Goal: Task Accomplishment & Management: Manage account settings

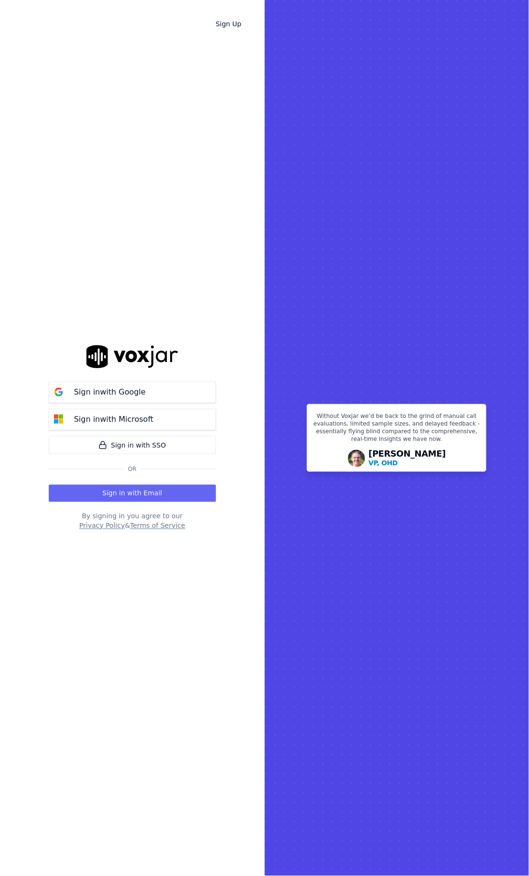
click at [92, 527] on button "Privacy Policy" at bounding box center [101, 526] width 45 height 10
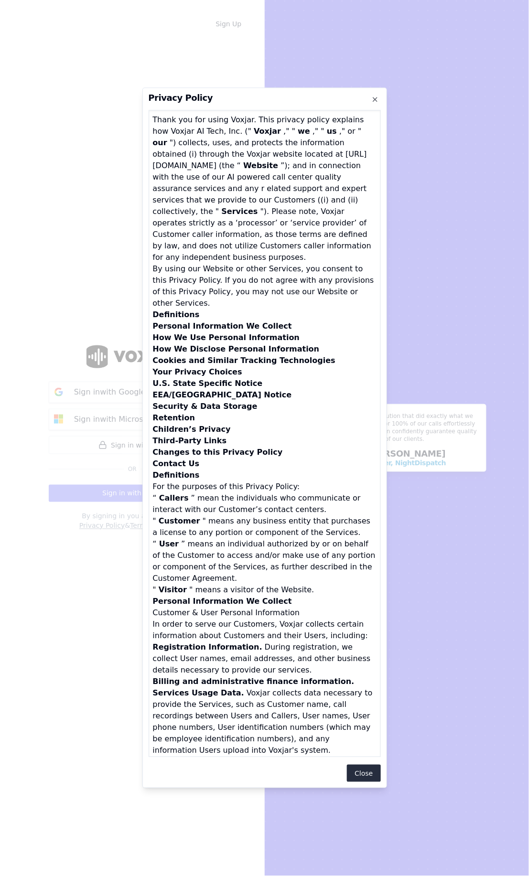
click at [90, 225] on div at bounding box center [264, 438] width 529 height 876
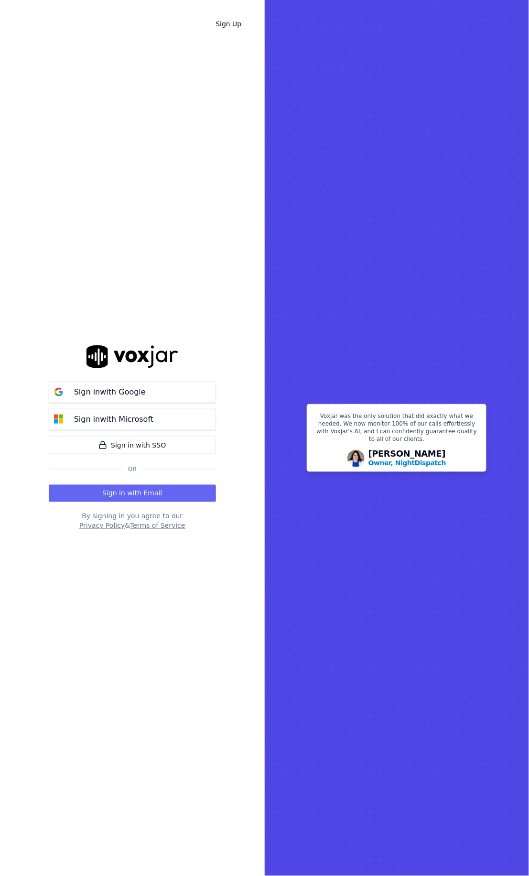
click at [111, 527] on button "Privacy Policy" at bounding box center [101, 526] width 45 height 10
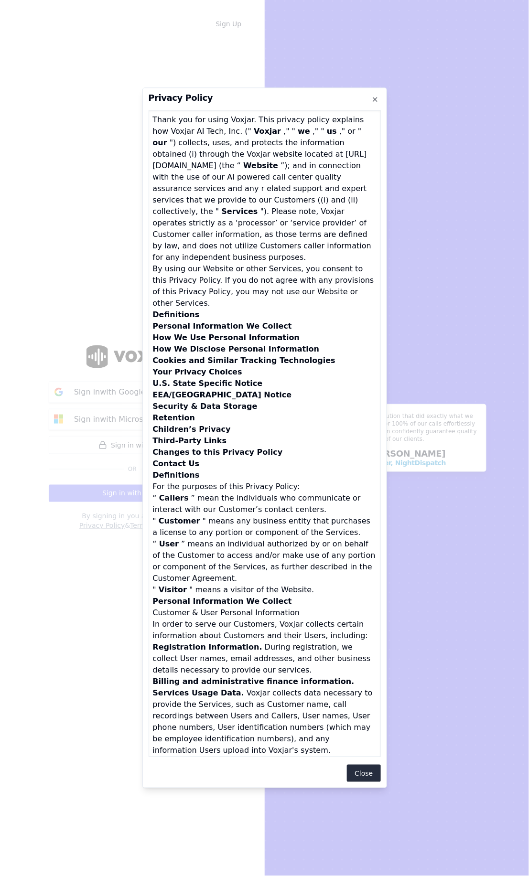
click at [110, 280] on div at bounding box center [264, 438] width 529 height 876
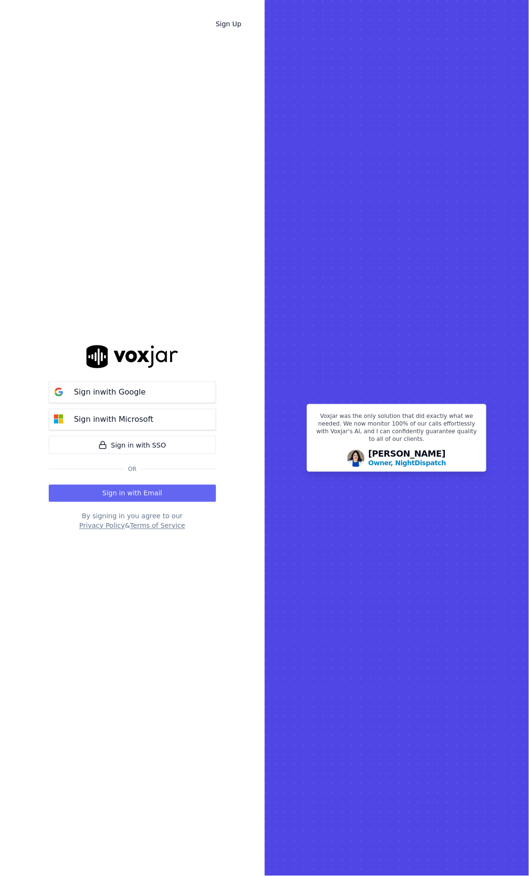
click at [103, 531] on div "Sign in with Google Sign in with Microsoft Sign in with SSO Or Sign in with Ema…" at bounding box center [132, 438] width 167 height 846
click at [107, 522] on button "Privacy Policy" at bounding box center [101, 526] width 45 height 10
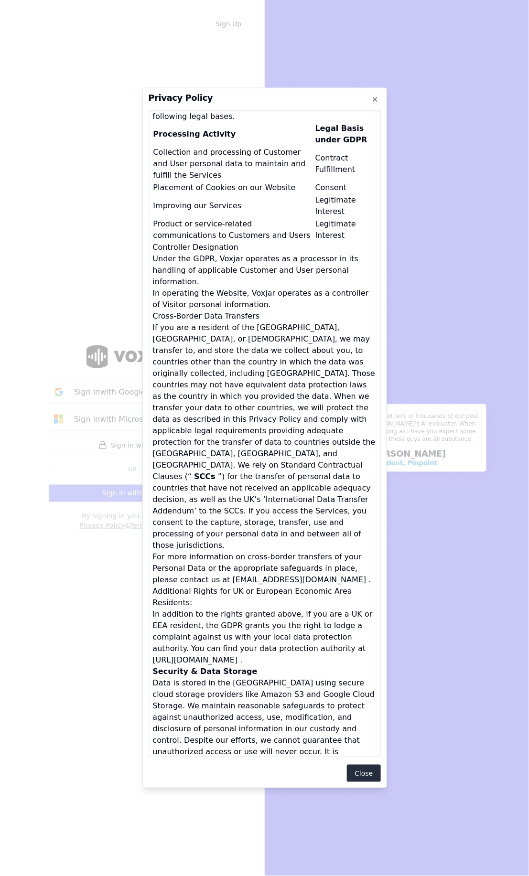
scroll to position [3308, 0]
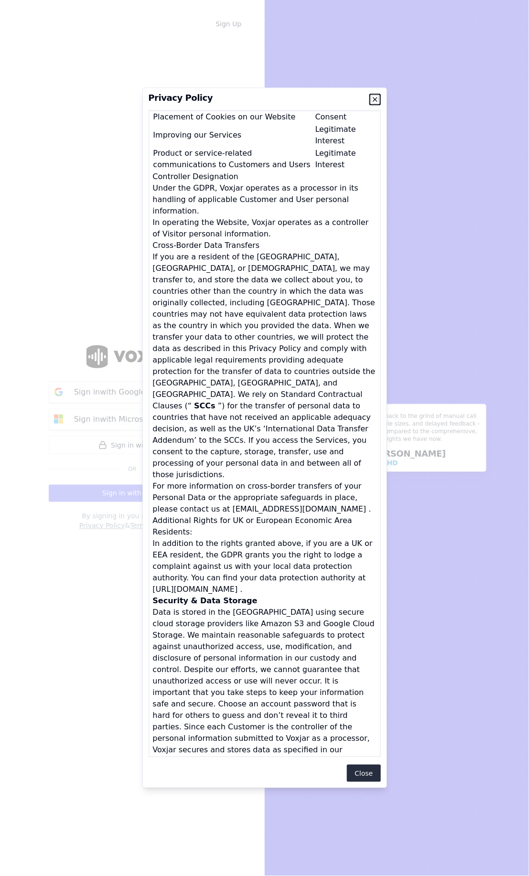
click at [375, 97] on icon "button" at bounding box center [375, 100] width 8 height 8
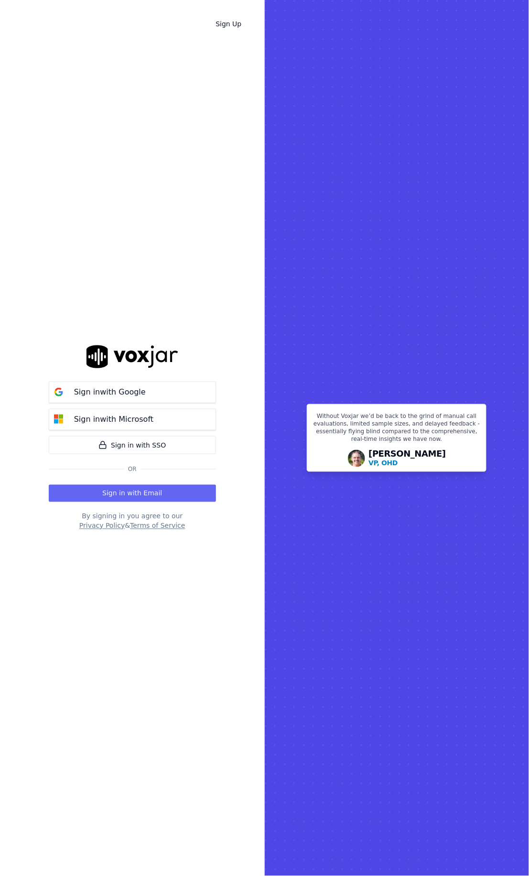
click at [101, 530] on div "Sign in with Google Sign in with Microsoft Sign in with SSO Or Sign in with Ema…" at bounding box center [132, 438] width 167 height 846
click at [100, 527] on button "Privacy Policy" at bounding box center [101, 526] width 45 height 10
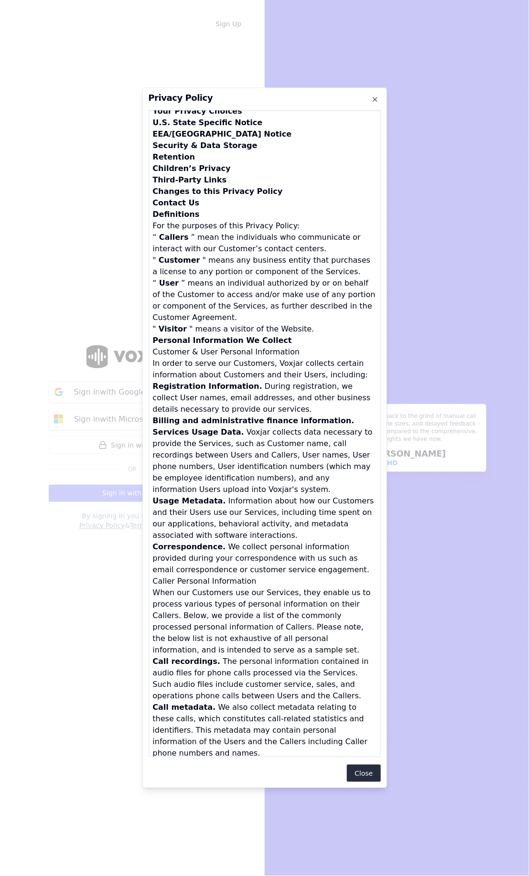
scroll to position [343, 0]
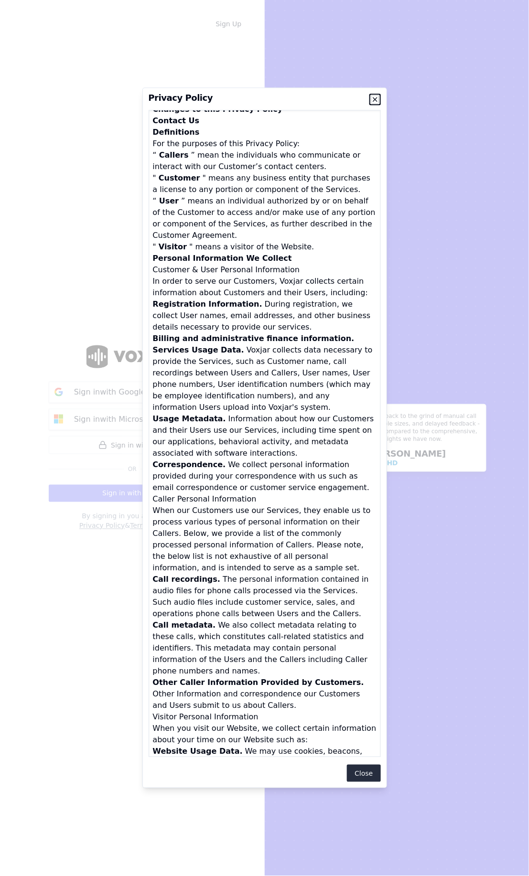
click at [375, 97] on icon "button" at bounding box center [375, 100] width 8 height 8
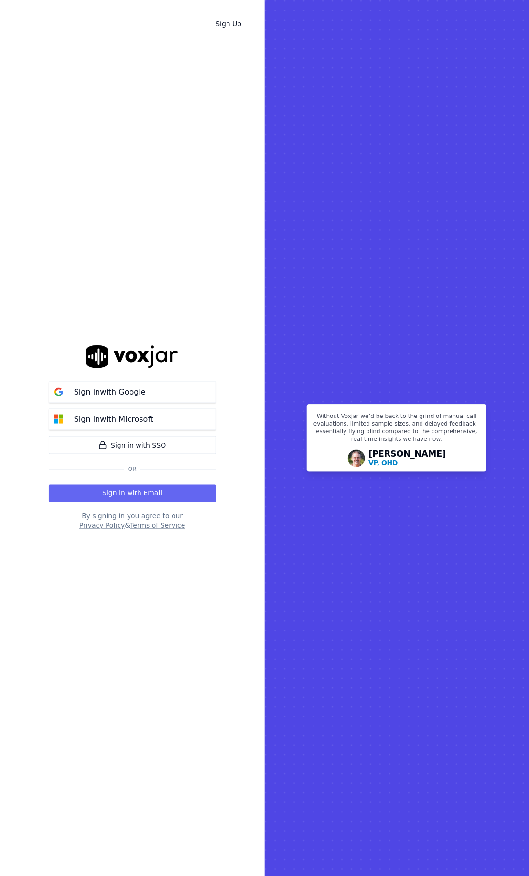
click at [108, 528] on button "Privacy Policy" at bounding box center [101, 526] width 45 height 10
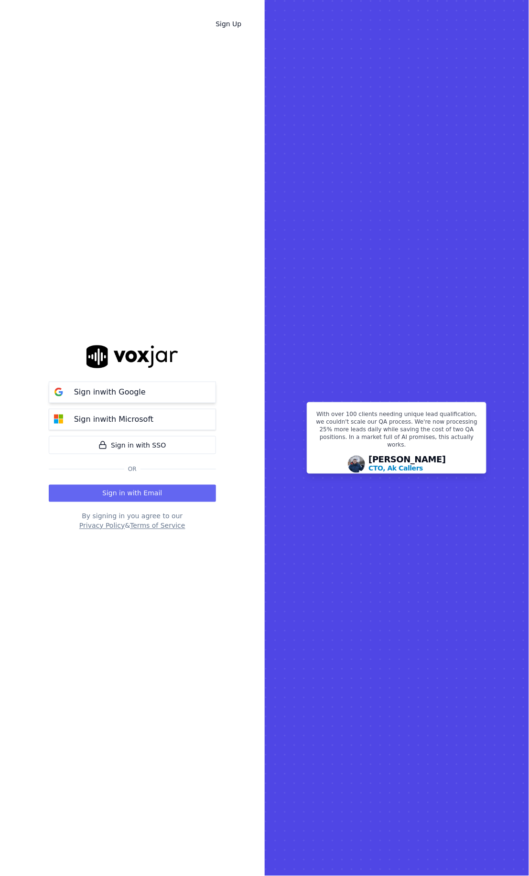
click at [161, 387] on button "Sign in with Google" at bounding box center [132, 393] width 167 height 22
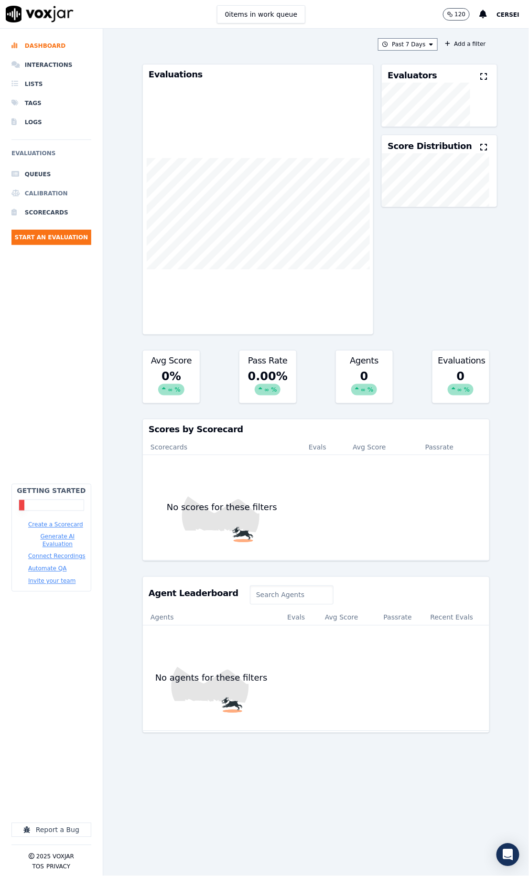
click at [47, 188] on li "Calibration" at bounding box center [51, 193] width 80 height 19
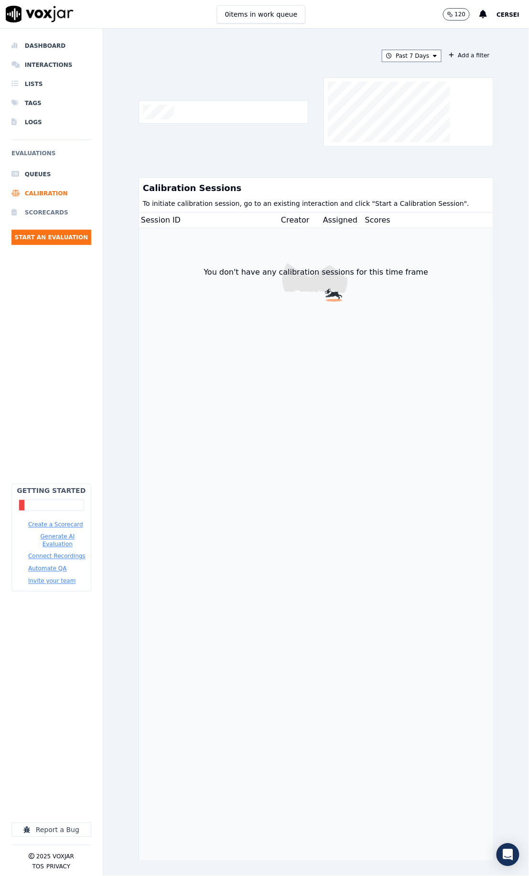
click at [50, 211] on li "Scorecards" at bounding box center [51, 212] width 80 height 19
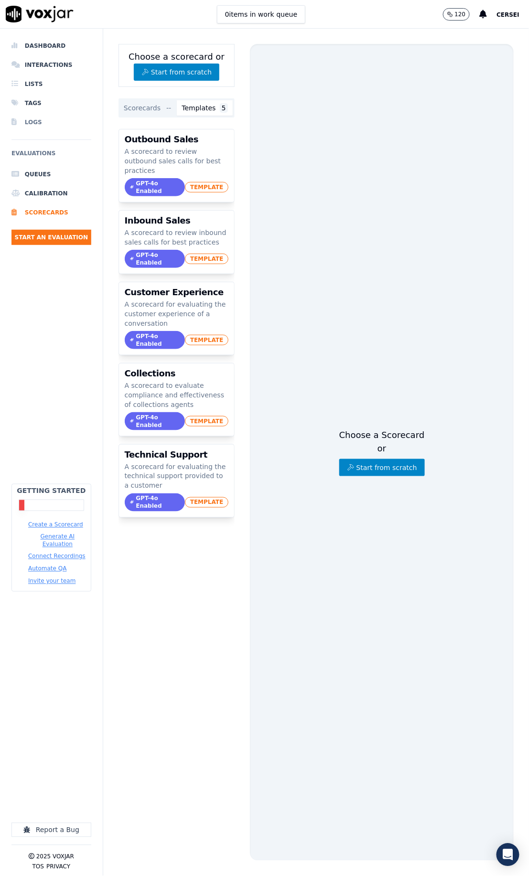
click at [55, 117] on li "Logs" at bounding box center [51, 122] width 80 height 19
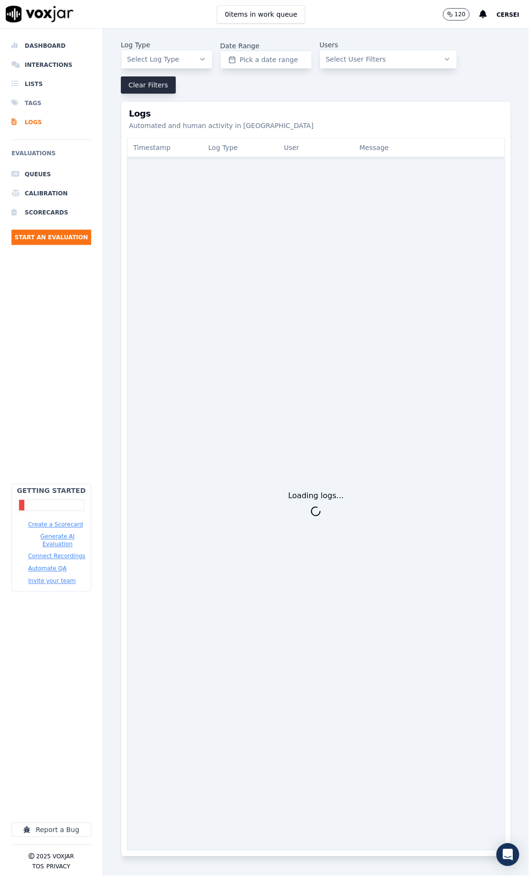
click at [53, 102] on li "Tags" at bounding box center [51, 103] width 80 height 19
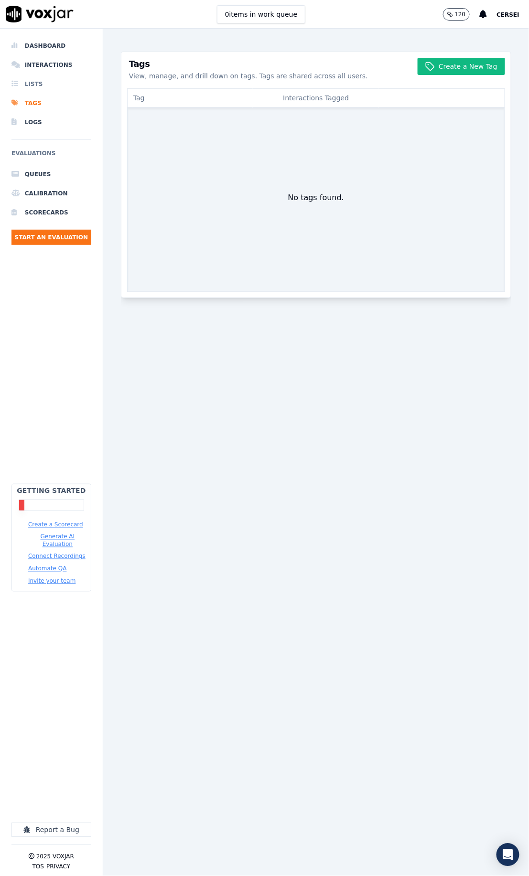
click at [54, 85] on li "Lists" at bounding box center [51, 84] width 80 height 19
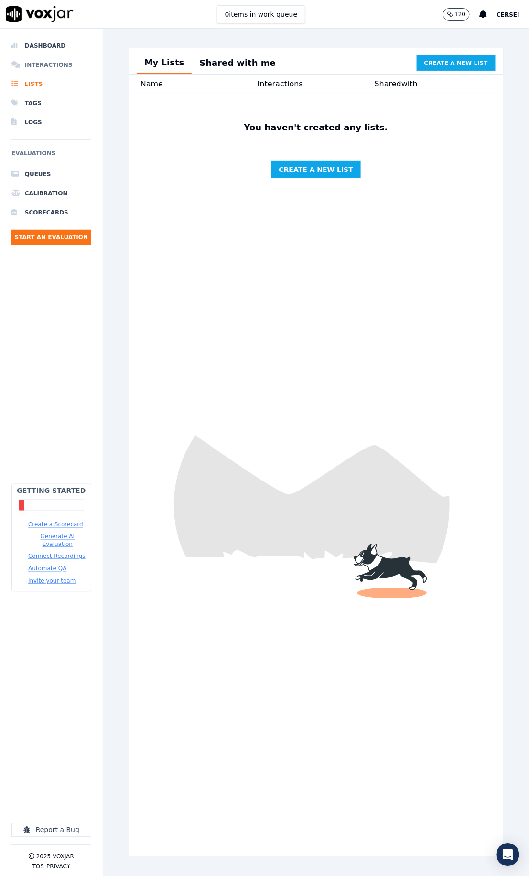
click at [57, 68] on li "Interactions" at bounding box center [51, 64] width 80 height 19
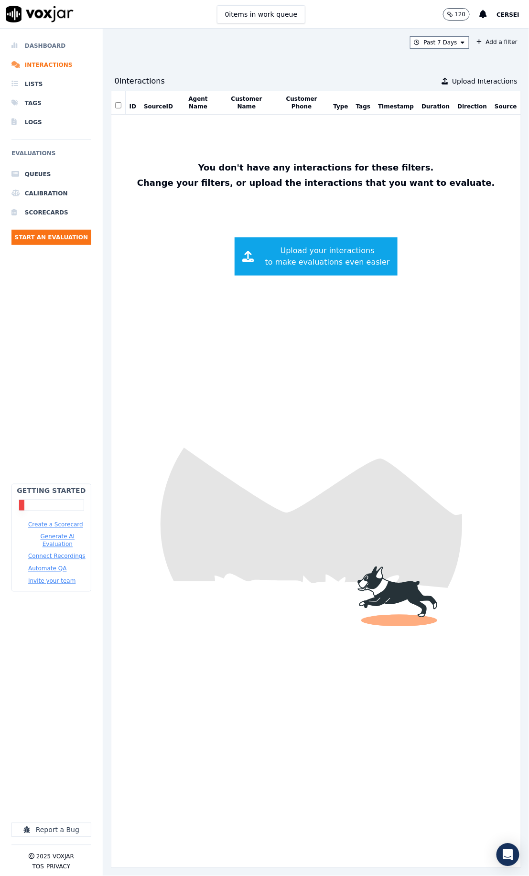
click at [58, 50] on li "Dashboard" at bounding box center [51, 45] width 80 height 19
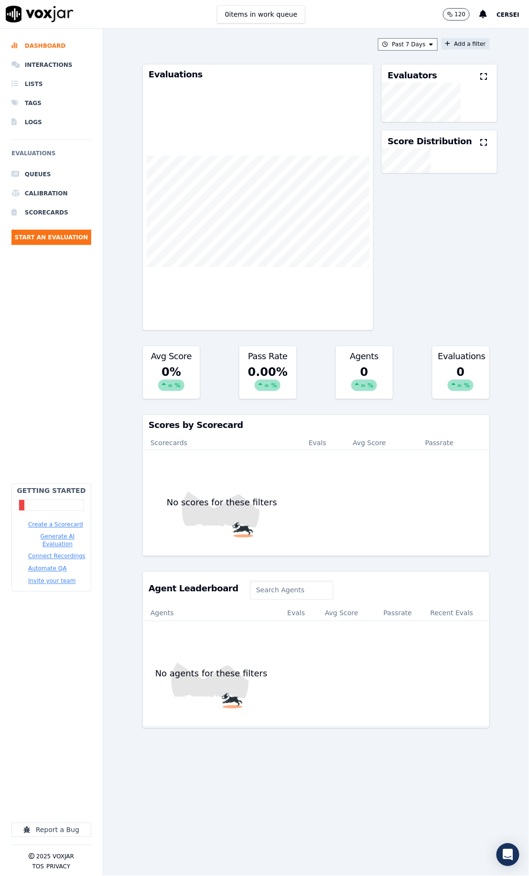
click at [466, 39] on button "Add a filter" at bounding box center [466, 43] width 48 height 11
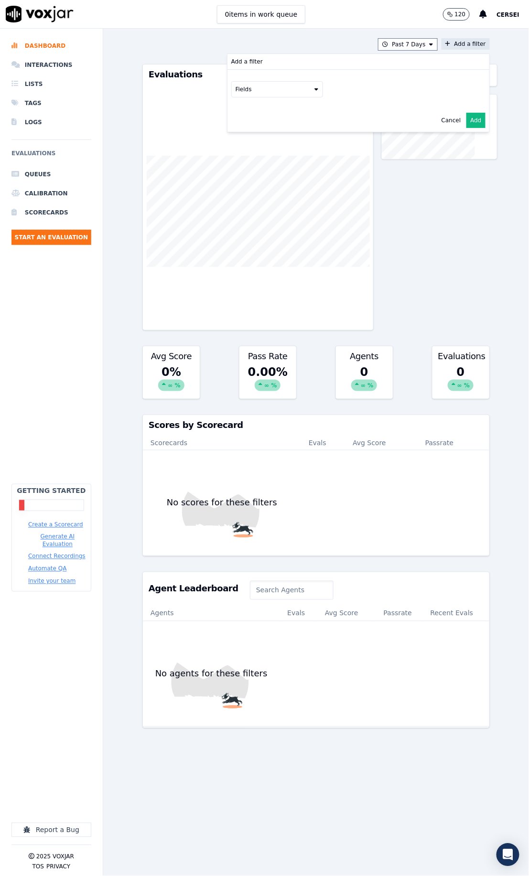
click at [281, 93] on button "Fields" at bounding box center [277, 89] width 92 height 16
click at [48, 337] on div "Dashboard Interactions Lists Tags Logs Evaluations Queues Calibration Scorecard…" at bounding box center [51, 260] width 80 height 448
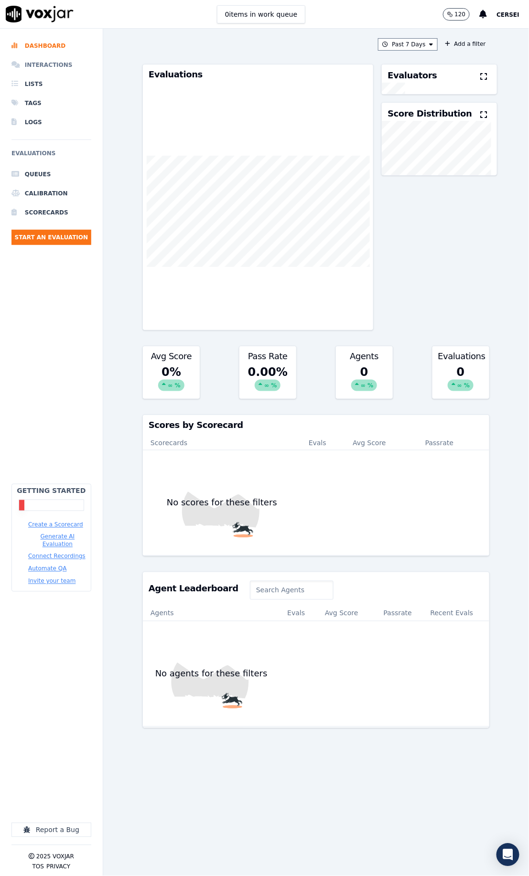
click at [56, 57] on li "Interactions" at bounding box center [51, 64] width 80 height 19
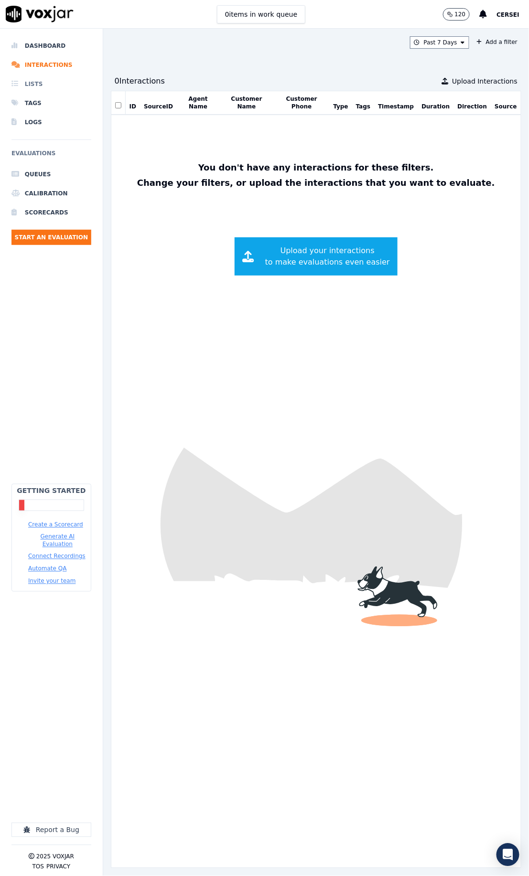
click at [38, 84] on li "Lists" at bounding box center [51, 84] width 80 height 19
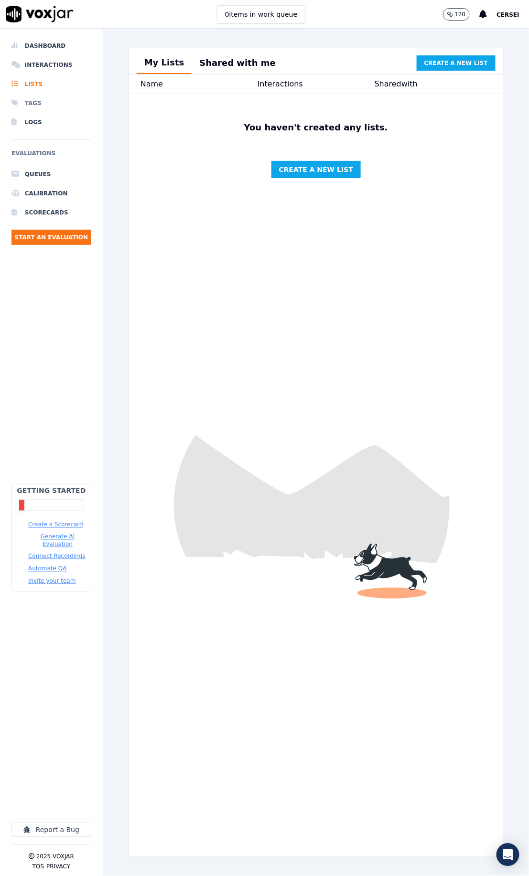
click at [38, 100] on li "Tags" at bounding box center [51, 103] width 80 height 19
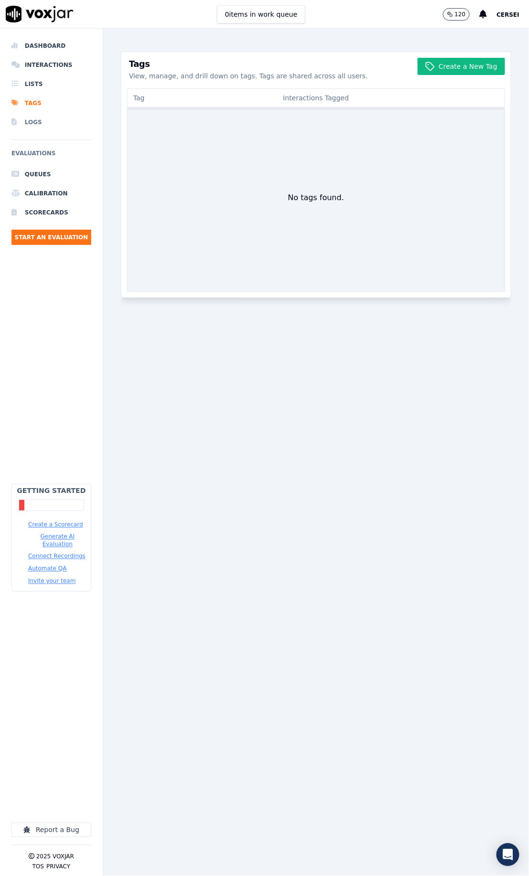
click at [37, 121] on li "Logs" at bounding box center [51, 122] width 80 height 19
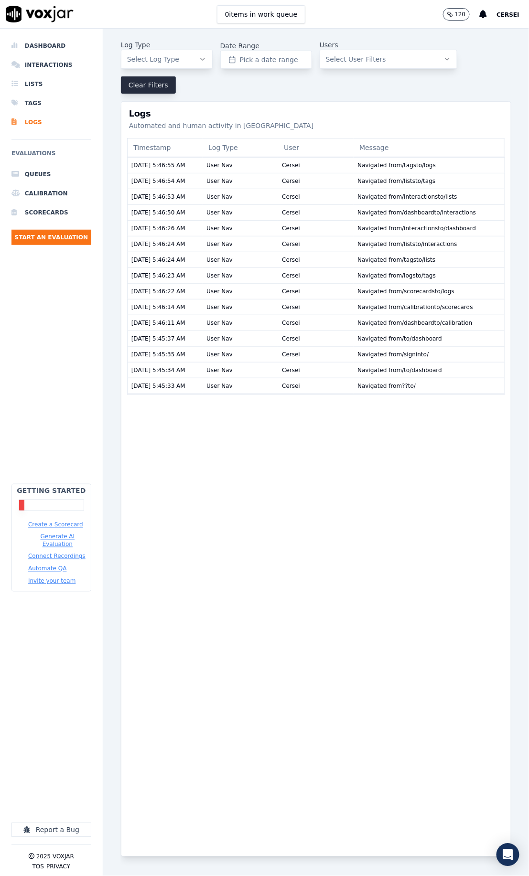
click at [31, 157] on h6 "Evaluations" at bounding box center [51, 156] width 80 height 17
click at [36, 173] on li "Queues" at bounding box center [51, 174] width 80 height 19
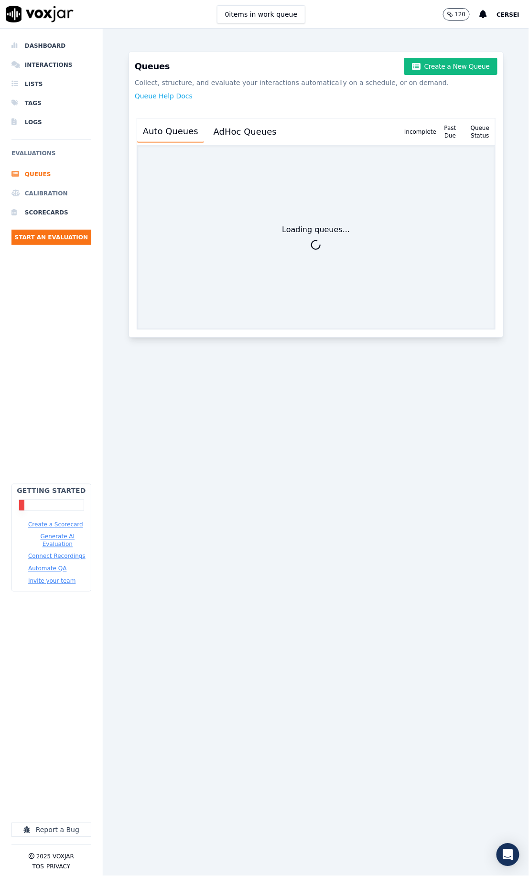
click at [36, 189] on li "Calibration" at bounding box center [51, 193] width 80 height 19
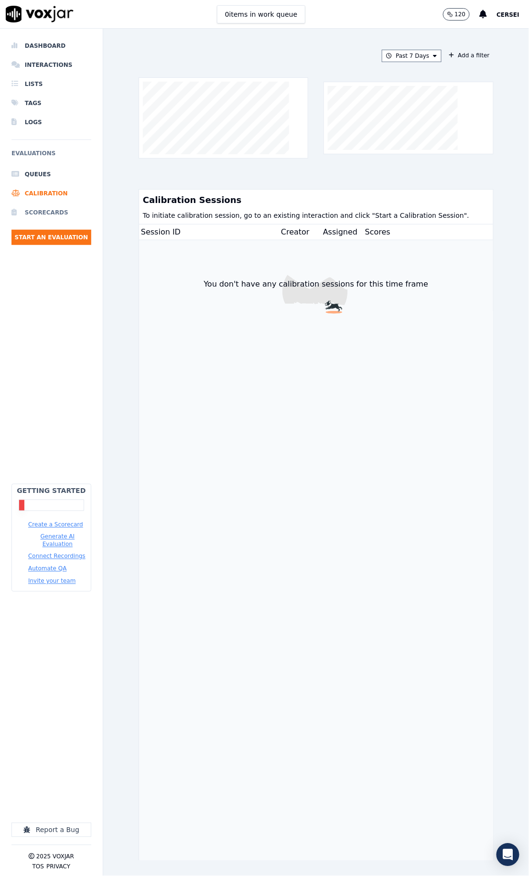
click at [43, 211] on li "Scorecards" at bounding box center [51, 212] width 80 height 19
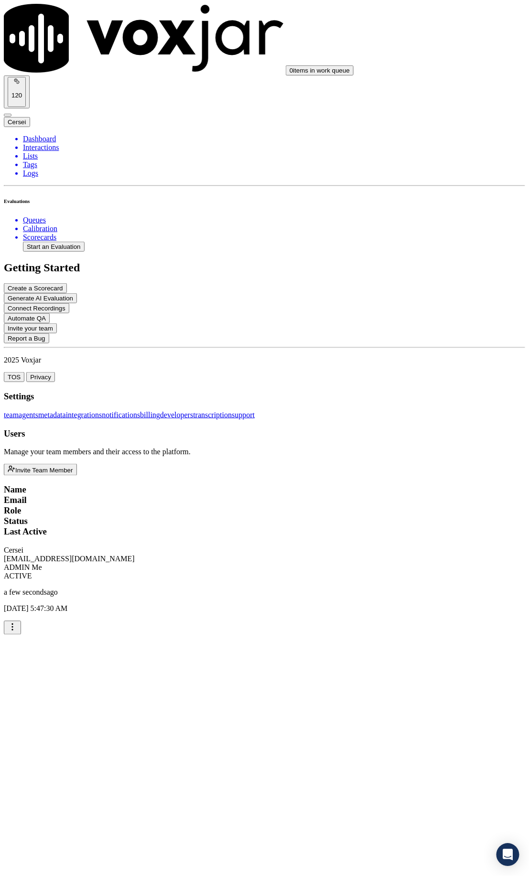
click at [102, 411] on link "integrations" at bounding box center [84, 415] width 36 height 8
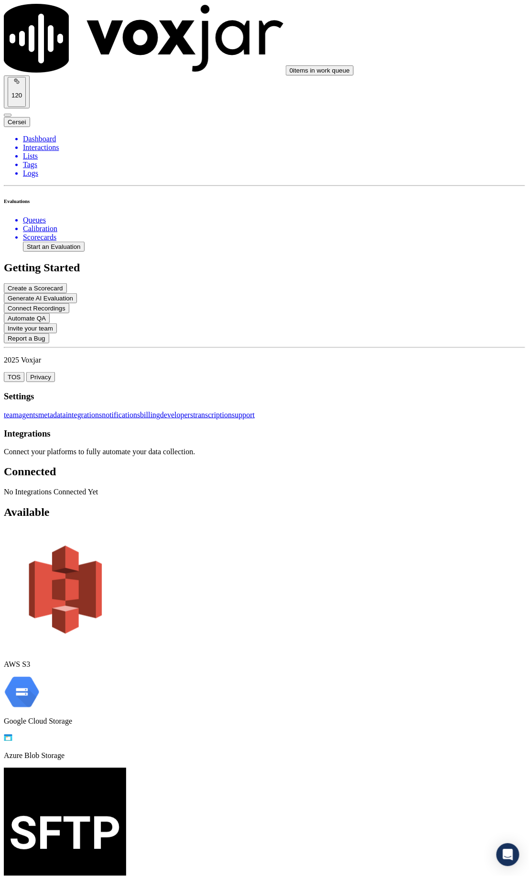
click at [40, 677] on img at bounding box center [22, 692] width 36 height 31
click at [41, 19] on img at bounding box center [144, 38] width 280 height 69
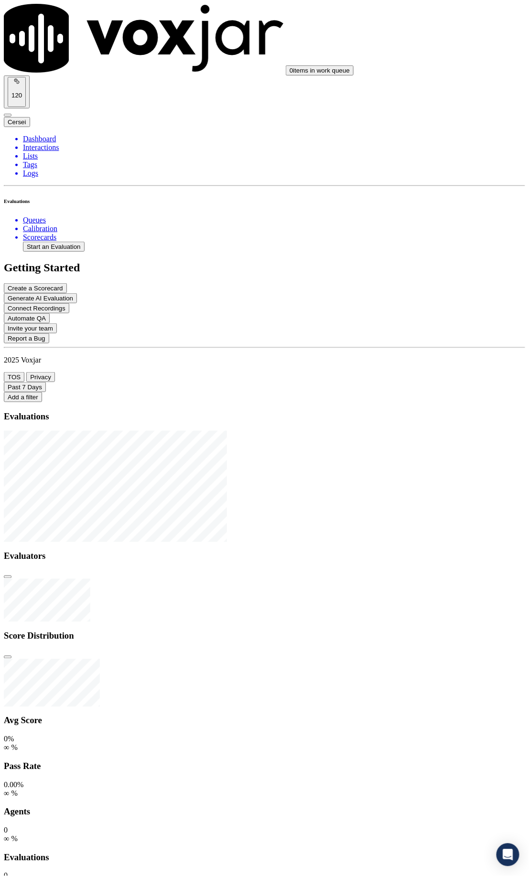
click at [497, 76] on div "120 Cersei" at bounding box center [264, 102] width 521 height 52
click at [26, 119] on span "Cersei" at bounding box center [17, 122] width 19 height 7
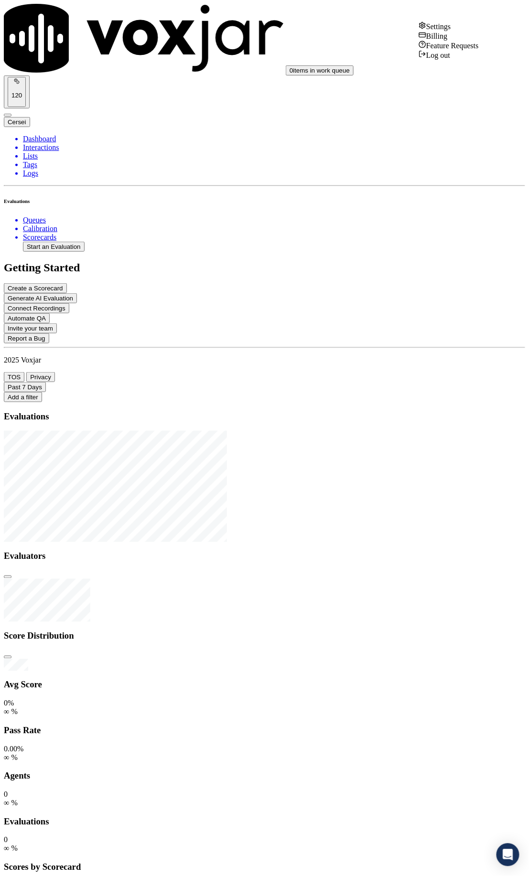
click at [458, 60] on div "Log out" at bounding box center [449, 55] width 60 height 10
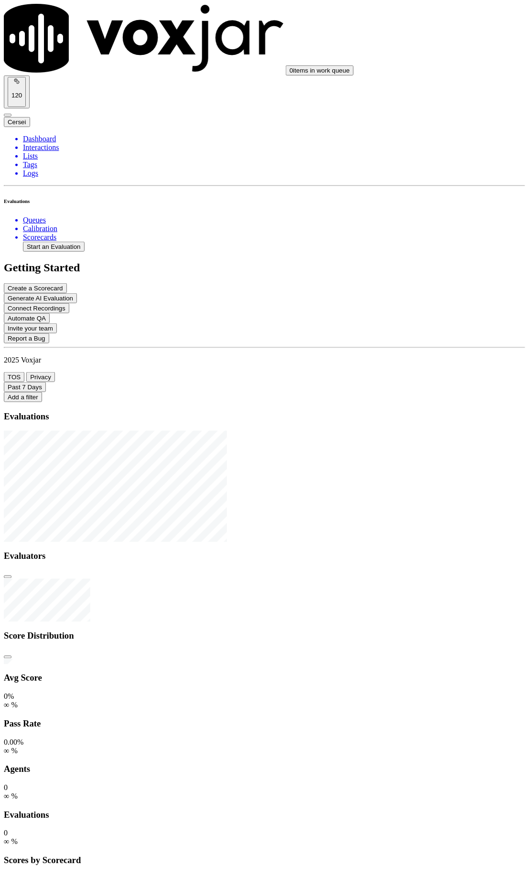
click at [26, 119] on span "Cersei" at bounding box center [17, 122] width 19 height 7
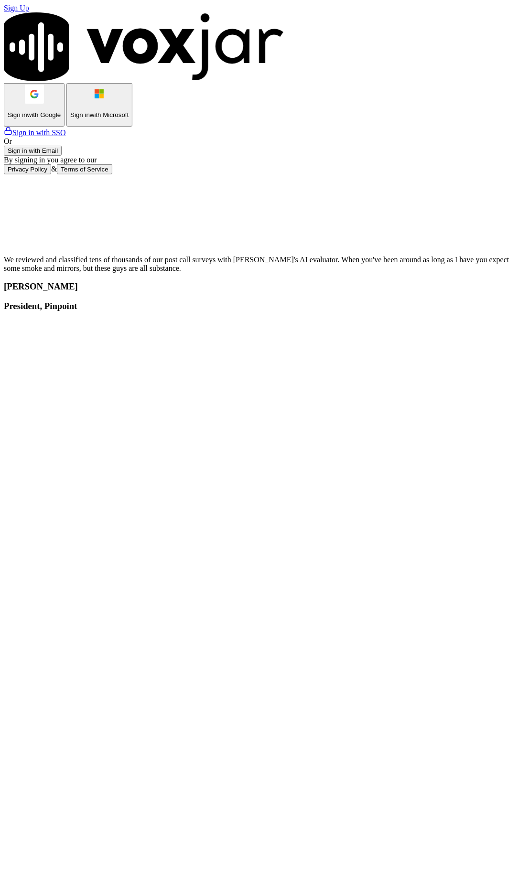
click at [147, 174] on rect at bounding box center [75, 210] width 143 height 72
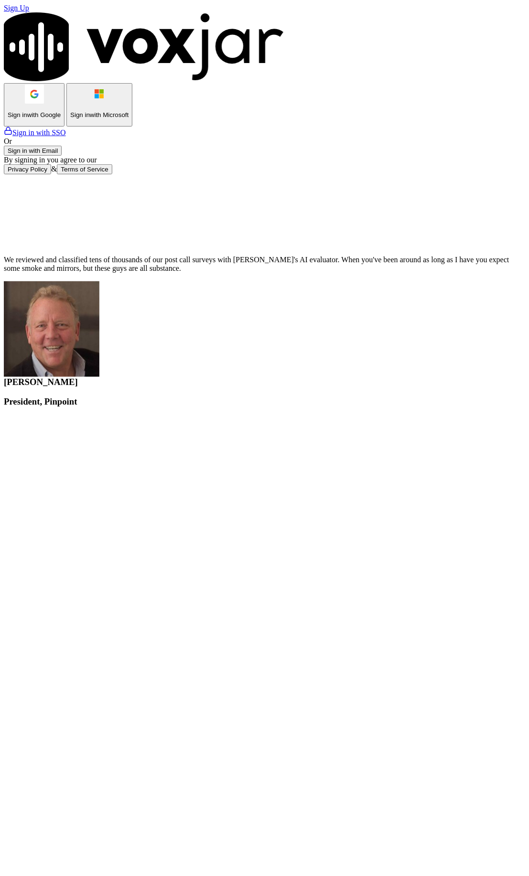
click at [51, 174] on button "Privacy Policy" at bounding box center [27, 169] width 47 height 10
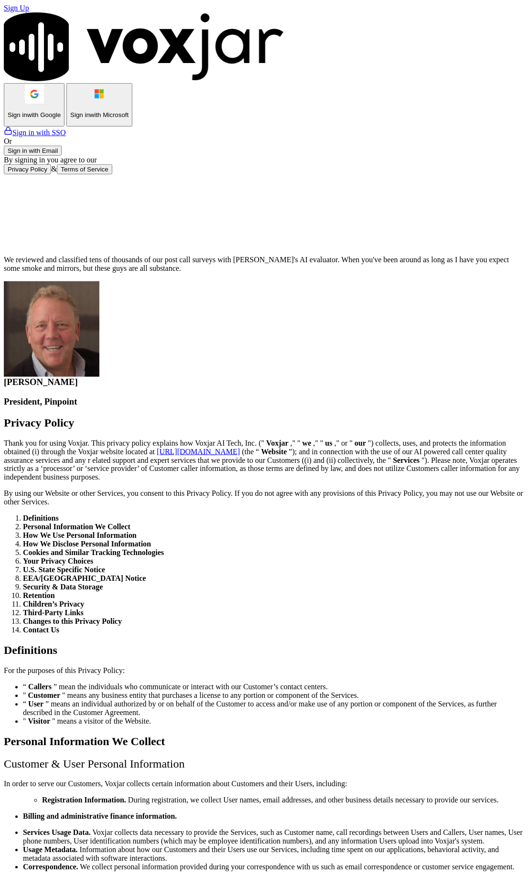
drag, startPoint x: 380, startPoint y: 98, endPoint x: 358, endPoint y: 2, distance: 99.0
click at [380, 417] on h2 "Privacy Policy" at bounding box center [264, 423] width 521 height 13
